Goal: Task Accomplishment & Management: Use online tool/utility

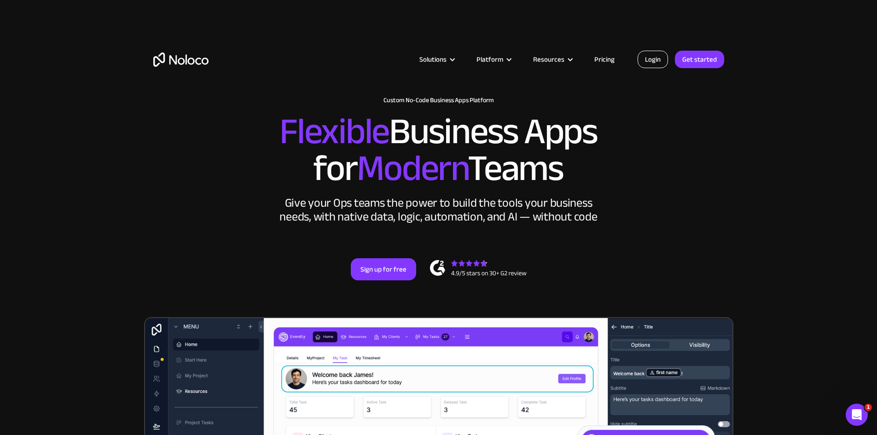
click at [656, 57] on link "Login" at bounding box center [653, 59] width 30 height 17
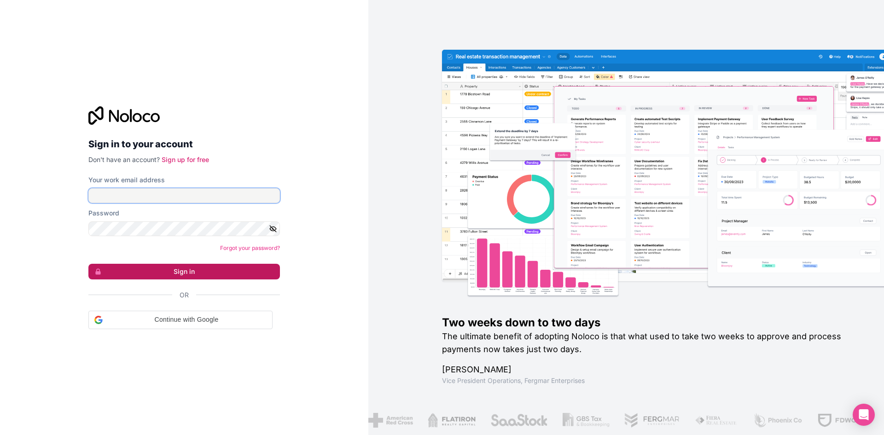
type input "[PERSON_NAME][EMAIL_ADDRESS][DOMAIN_NAME]"
click at [208, 271] on button "Sign in" at bounding box center [184, 272] width 192 height 16
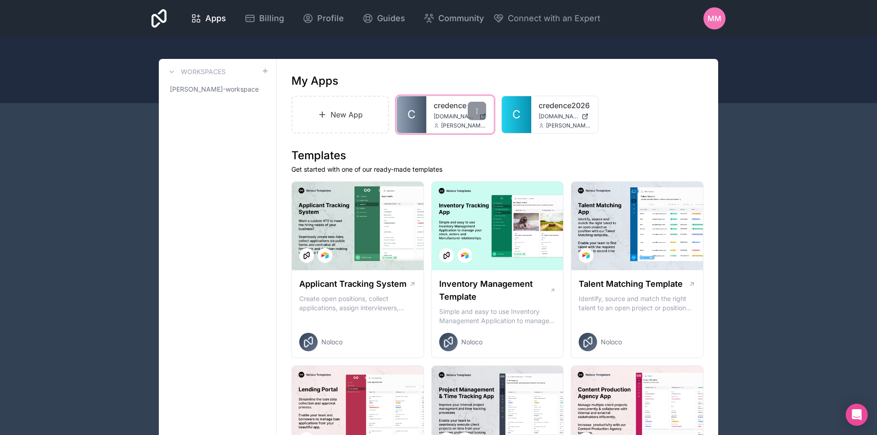
click at [435, 125] on icon at bounding box center [437, 126] width 6 height 6
click at [475, 105] on div at bounding box center [477, 111] width 18 height 18
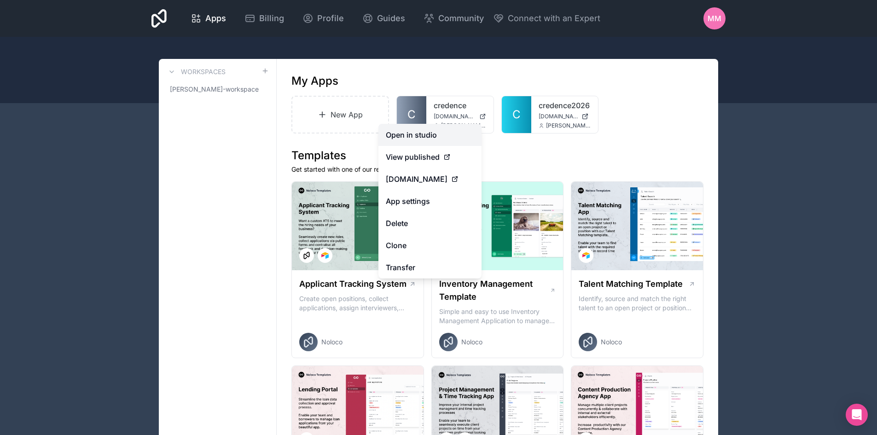
click at [457, 135] on link "Open in studio" at bounding box center [430, 135] width 103 height 22
